Goal: Information Seeking & Learning: Learn about a topic

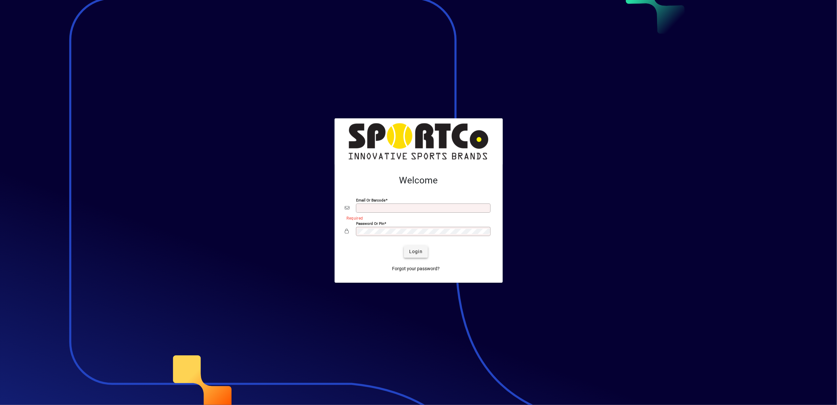
type input "**********"
click at [419, 253] on span "Login" at bounding box center [415, 251] width 13 height 7
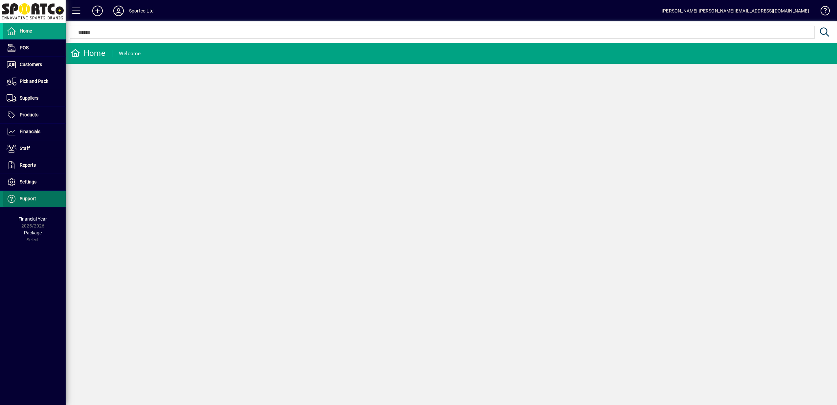
click at [24, 201] on span "Support" at bounding box center [28, 198] width 16 height 5
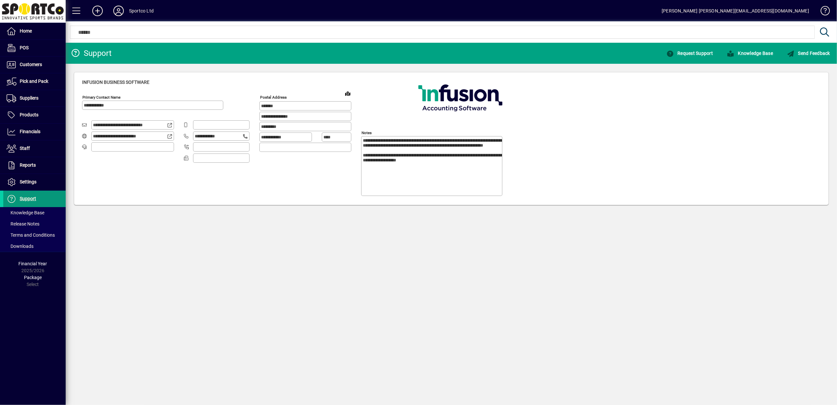
type input "**********"
click at [752, 54] on span "Knowledge Base" at bounding box center [750, 53] width 46 height 5
click at [30, 66] on span "Customers" at bounding box center [31, 64] width 22 height 5
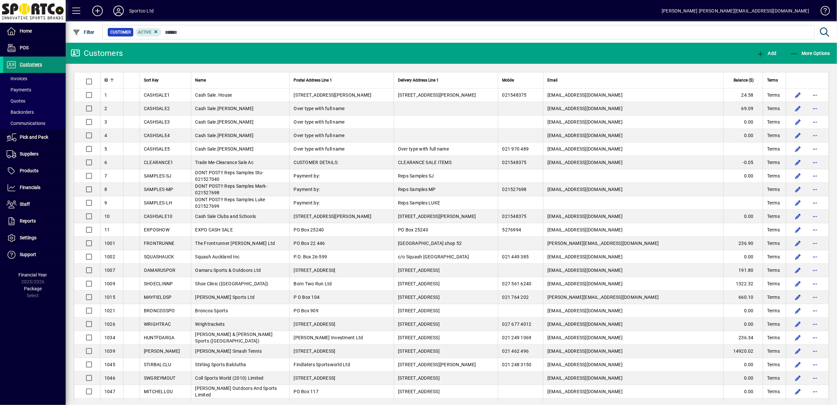
drag, startPoint x: 37, startPoint y: 62, endPoint x: 263, endPoint y: 58, distance: 225.4
click at [38, 62] on span "Customers" at bounding box center [31, 64] width 22 height 5
click at [798, 51] on icon "button" at bounding box center [795, 54] width 8 height 7
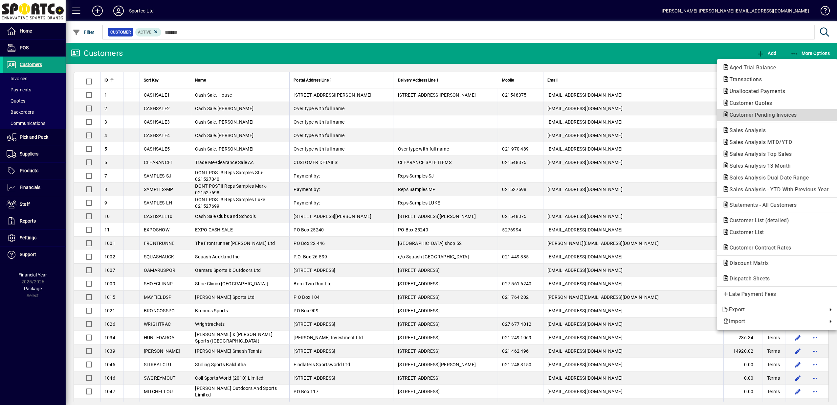
click at [767, 114] on span "Customer Pending Invoices" at bounding box center [762, 115] width 78 height 6
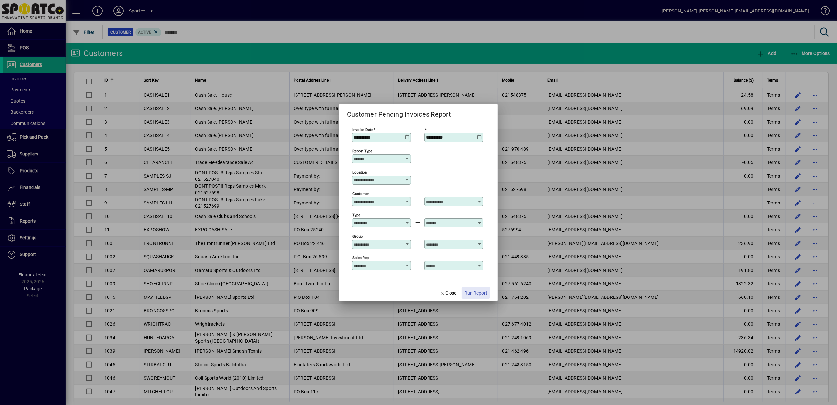
click at [479, 292] on span "Run Report" at bounding box center [475, 292] width 23 height 7
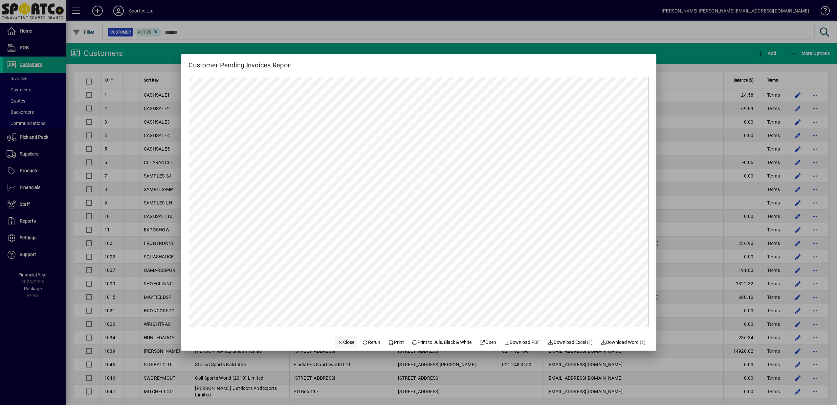
click at [338, 342] on span "Close" at bounding box center [346, 342] width 17 height 7
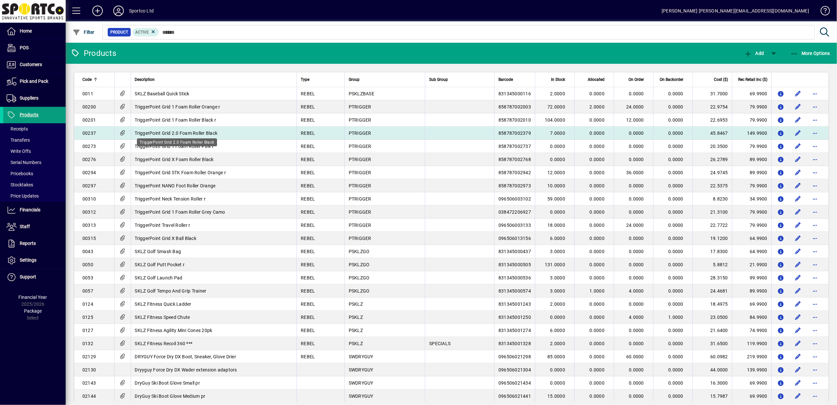
click at [177, 131] on span "TriggerPoint Grid 2.0 Foam Roller Black" at bounding box center [176, 132] width 83 height 5
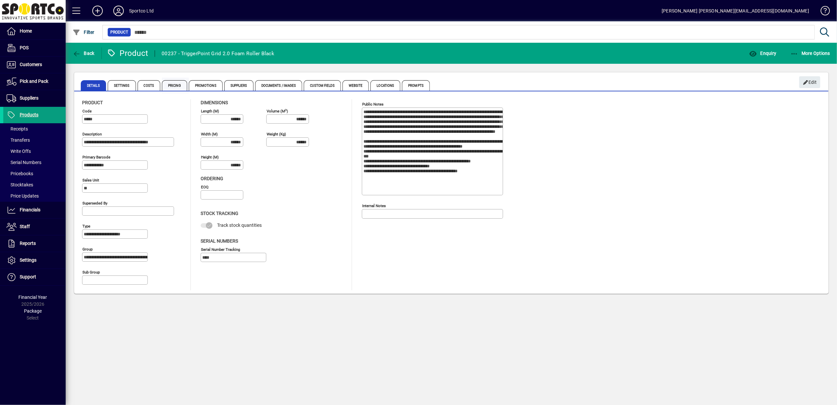
click at [175, 87] on span "Pricing" at bounding box center [174, 85] width 25 height 11
